Goal: Task Accomplishment & Management: Use online tool/utility

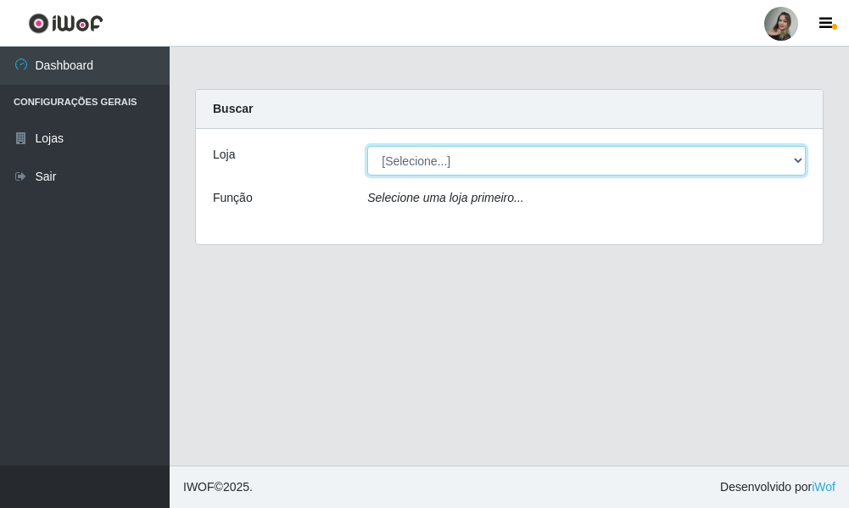
click at [804, 159] on select "[Selecione...] Supermercado Sao Francisco - Amarante" at bounding box center [586, 161] width 438 height 30
select select "383"
click at [367, 146] on select "[Selecione...] Supermercado Sao Francisco - Amarante" at bounding box center [586, 161] width 438 height 30
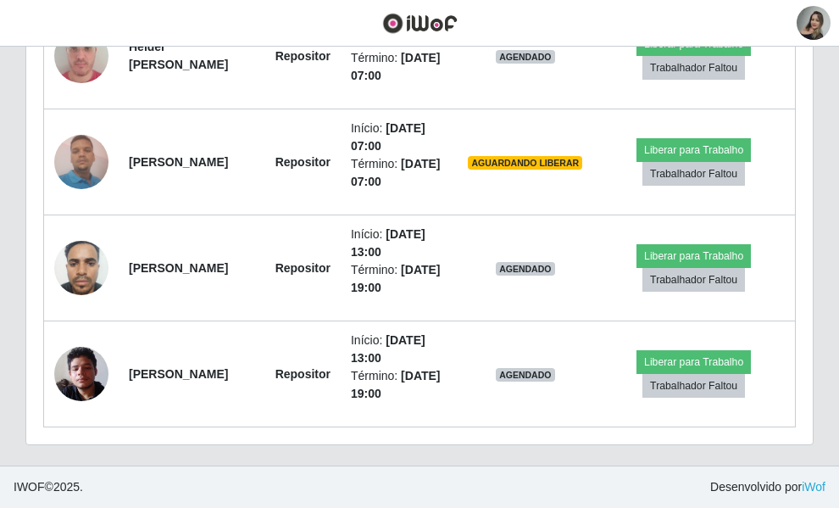
scroll to position [842, 0]
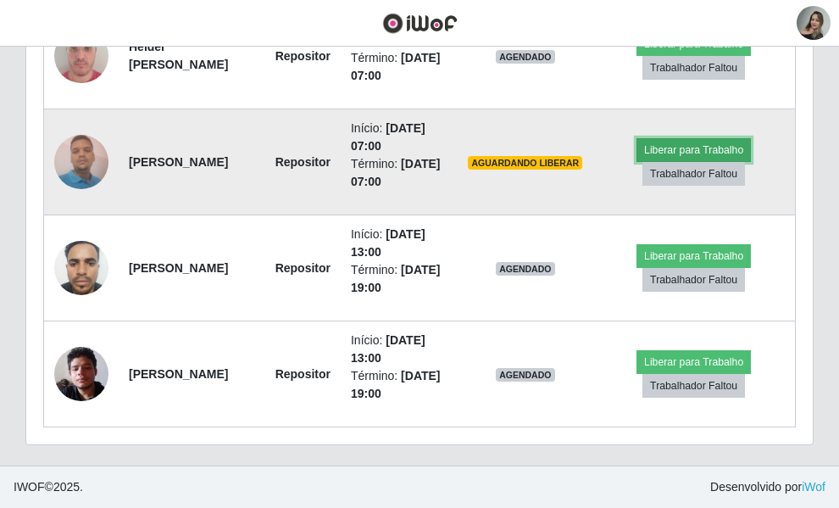
click at [743, 138] on button "Liberar para Trabalho" at bounding box center [694, 150] width 114 height 24
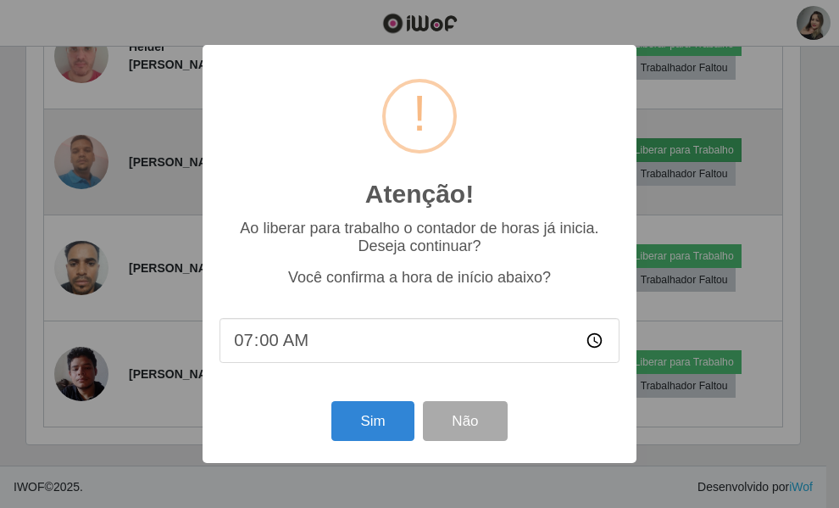
scroll to position [352, 609]
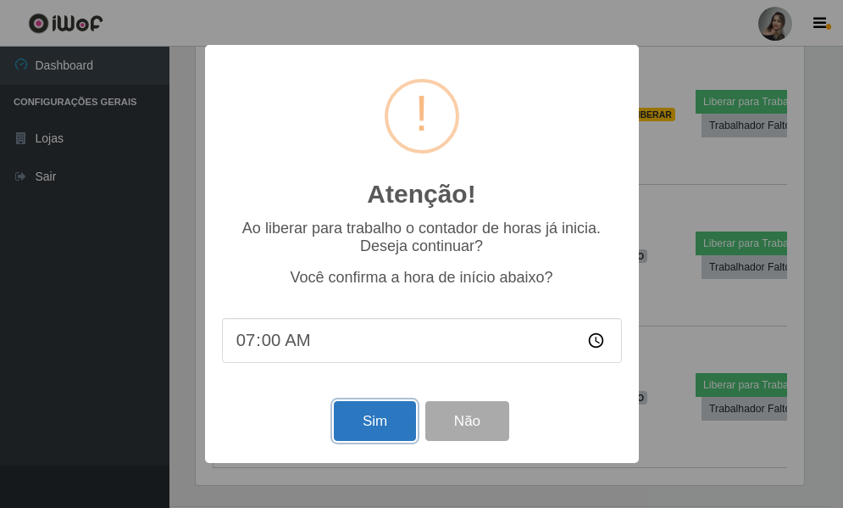
click at [360, 428] on button "Sim" at bounding box center [375, 421] width 82 height 40
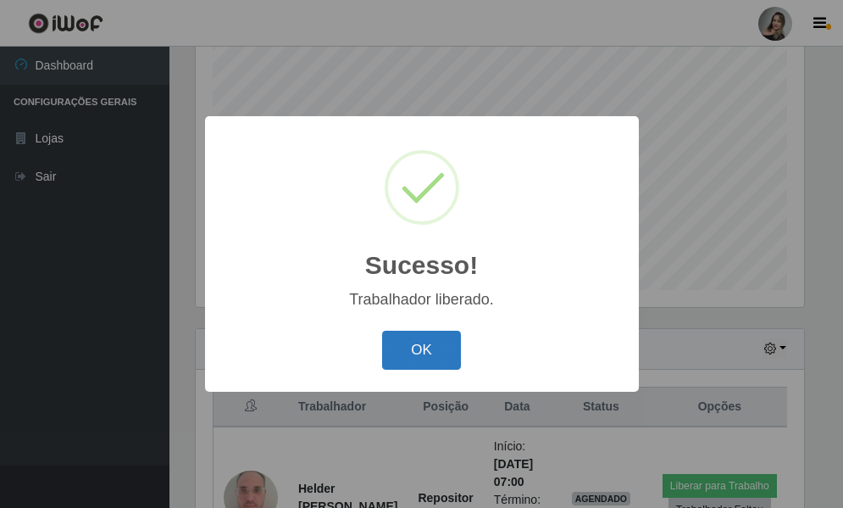
click at [418, 346] on button "OK" at bounding box center [421, 351] width 79 height 40
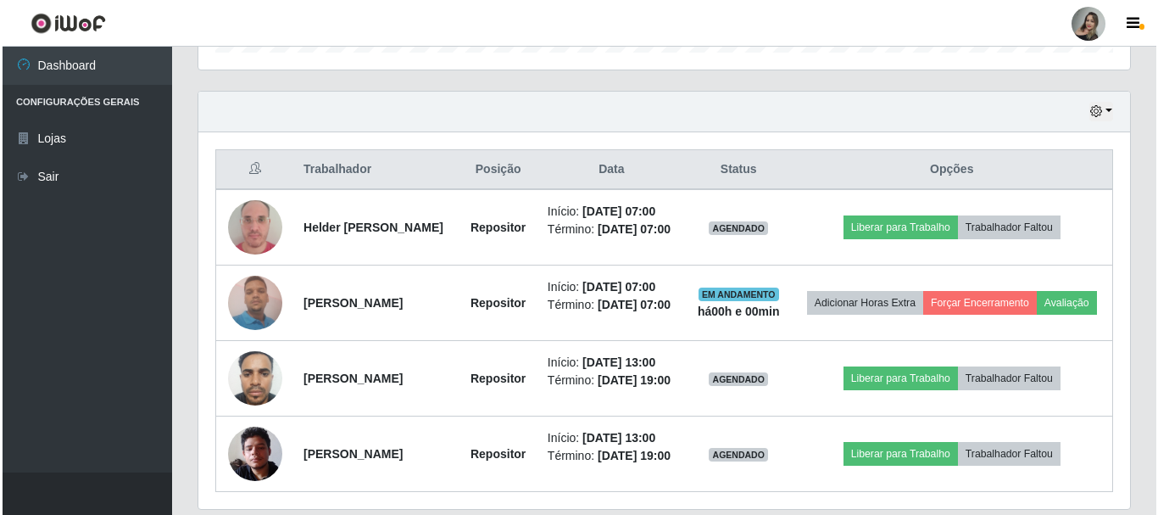
scroll to position [598, 0]
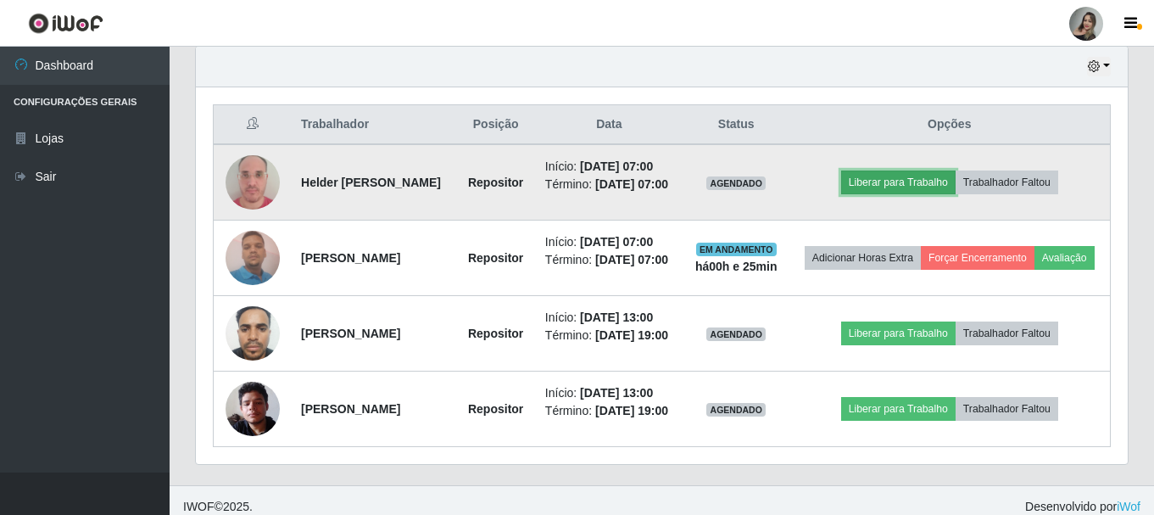
click at [848, 188] on button "Liberar para Trabalho" at bounding box center [898, 182] width 114 height 24
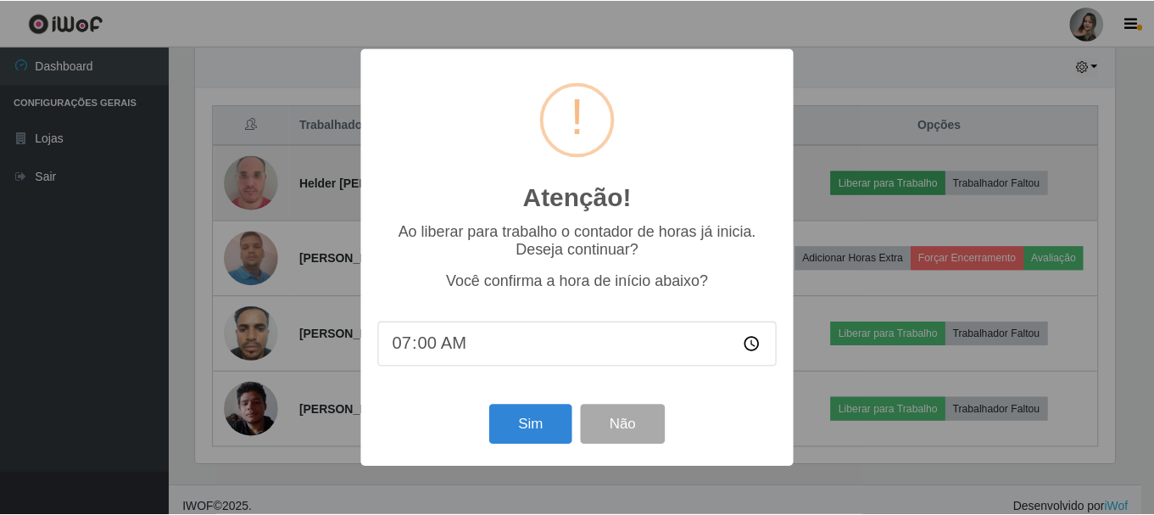
scroll to position [352, 923]
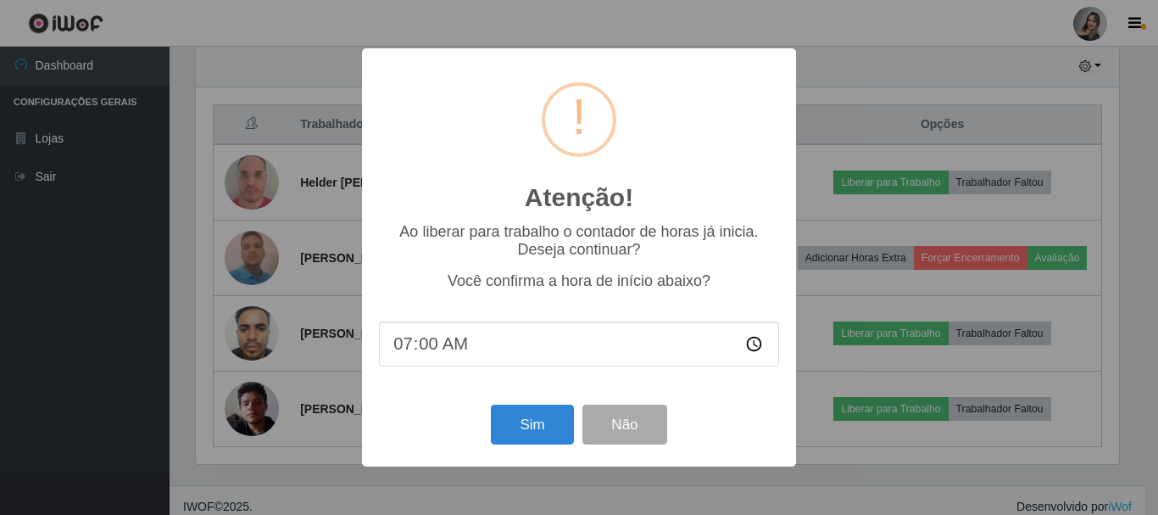
click at [431, 351] on input "07:00" at bounding box center [579, 343] width 400 height 45
type input "07:24"
click at [544, 430] on button "Sim" at bounding box center [532, 424] width 82 height 40
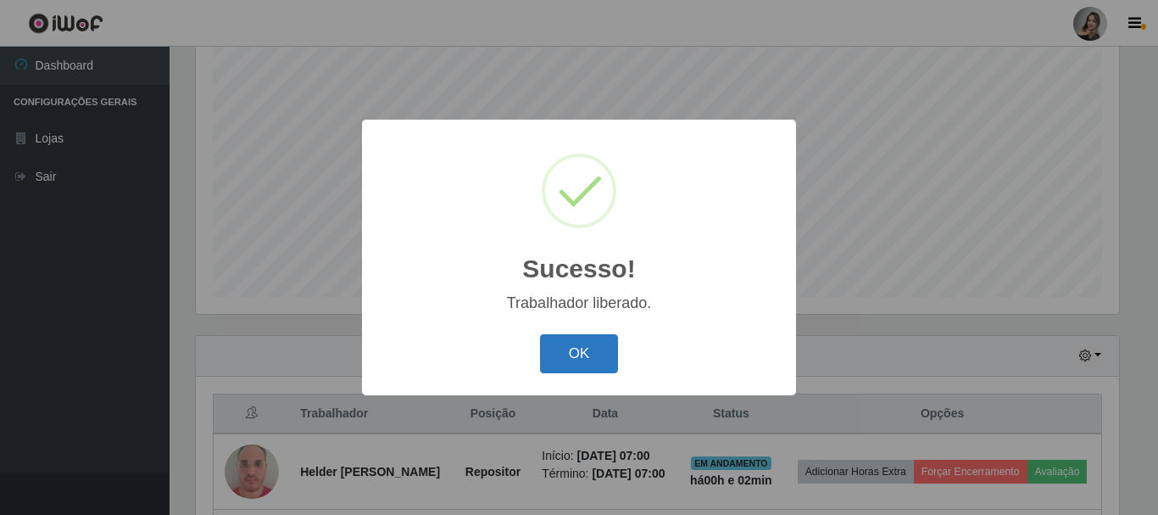
click at [576, 354] on button "OK" at bounding box center [579, 354] width 79 height 40
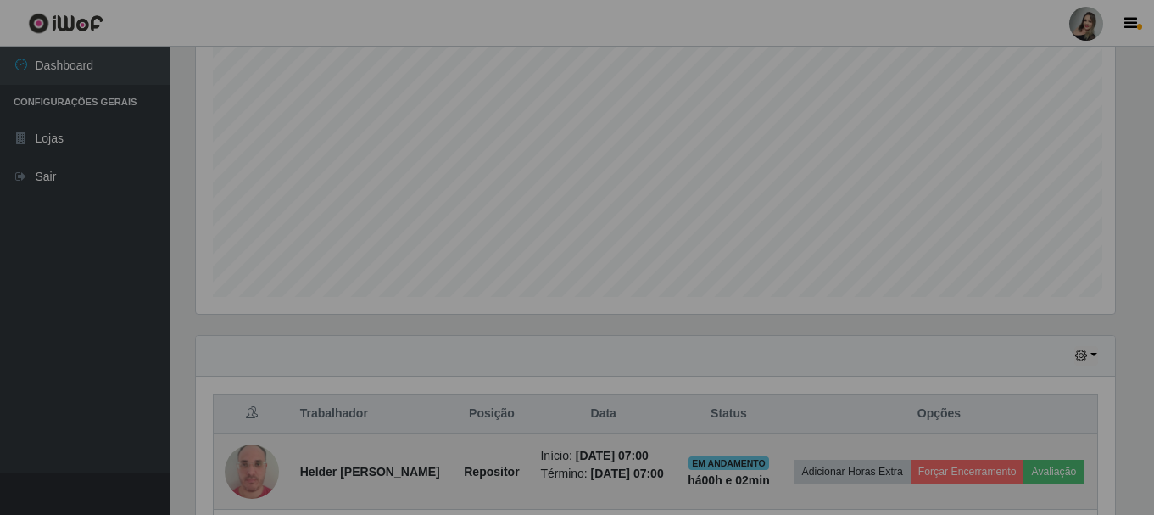
scroll to position [352, 932]
